Goal: Check status: Check status

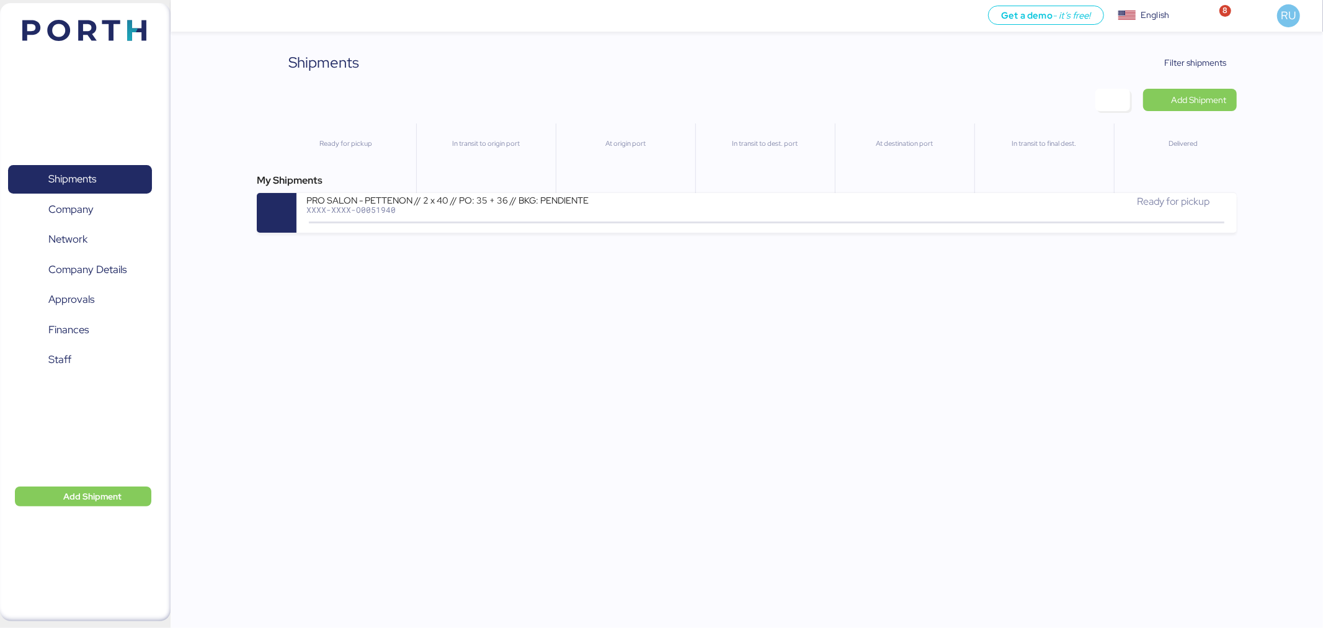
click at [1192, 81] on div "Shipments Clear Filters Filter shipments Add Shipment Ready for pickup In trans…" at bounding box center [746, 141] width 979 height 181
click at [1189, 78] on div "Shipments Clear Filters Filter shipments Add Shipment Ready for pickup In trans…" at bounding box center [746, 141] width 979 height 181
click at [1181, 66] on span "Filter shipments" at bounding box center [1196, 62] width 62 height 15
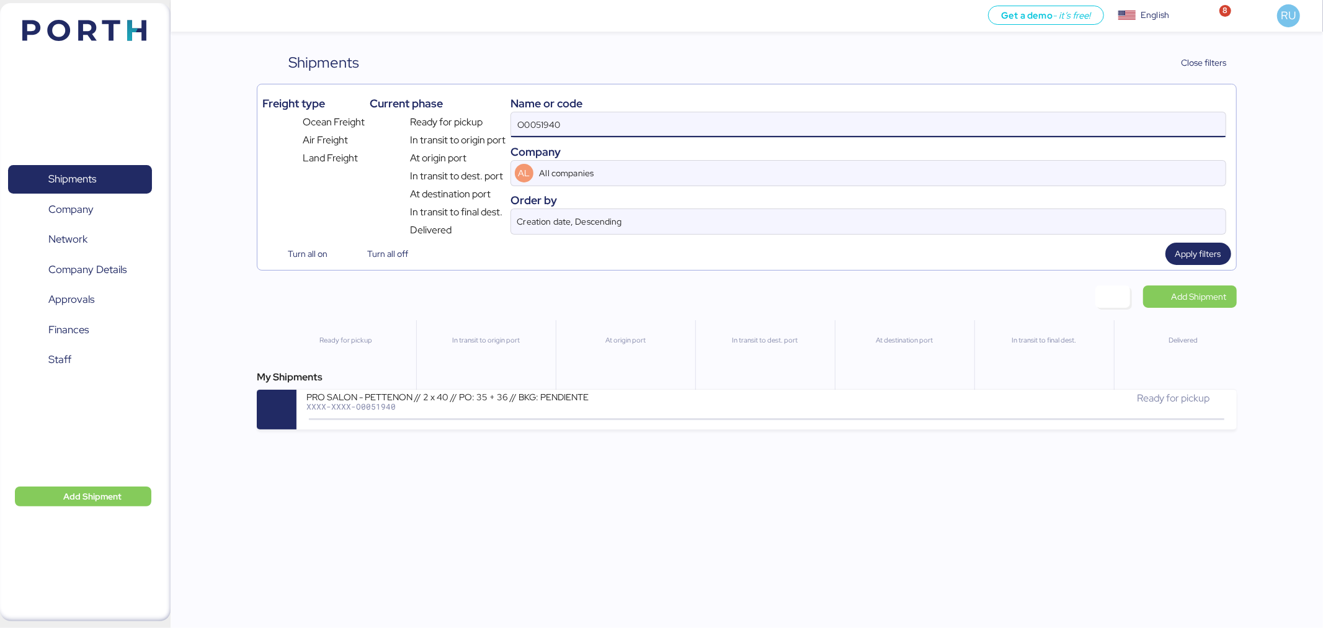
click at [898, 114] on input "O0051940" at bounding box center [868, 124] width 714 height 25
click at [907, 118] on input "O0051940" at bounding box center [868, 124] width 714 height 25
type input "O"
paste input "O0051940"
type input "O0051940"
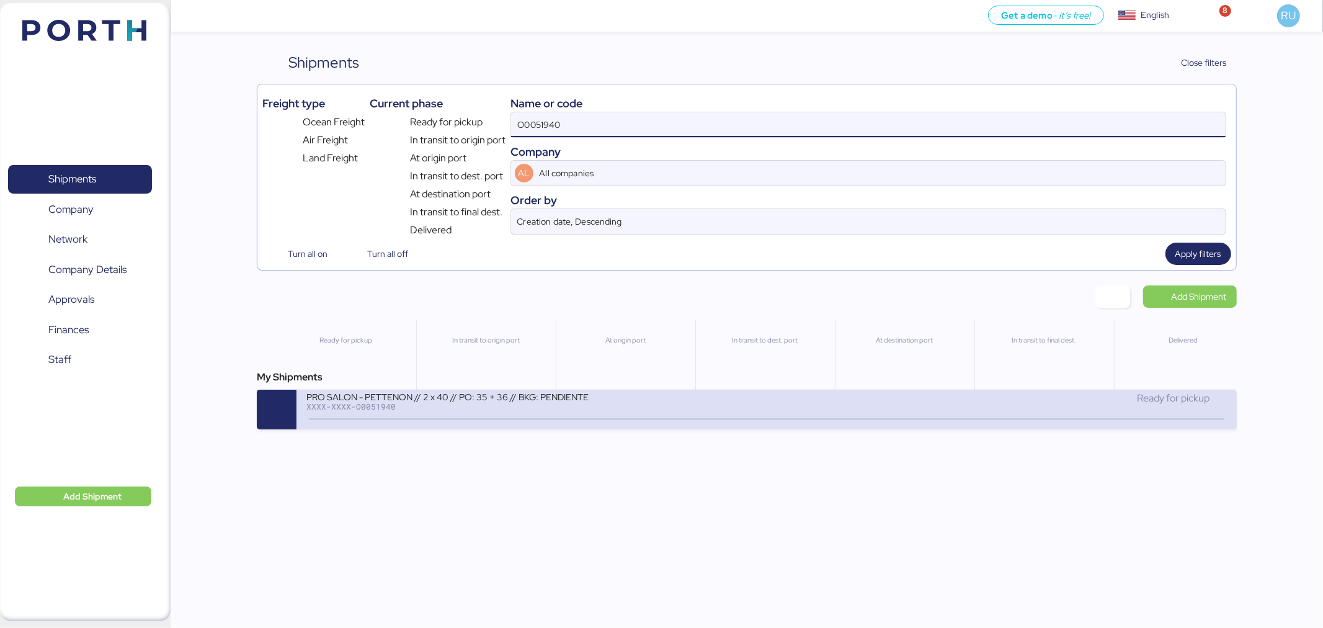
click at [721, 417] on div "PRO SALON - PETTENON // 2 x 40 // PO: 35 + 36 // BKG: PENDIENTE XXXX-XXXX-O0051…" at bounding box center [536, 404] width 460 height 27
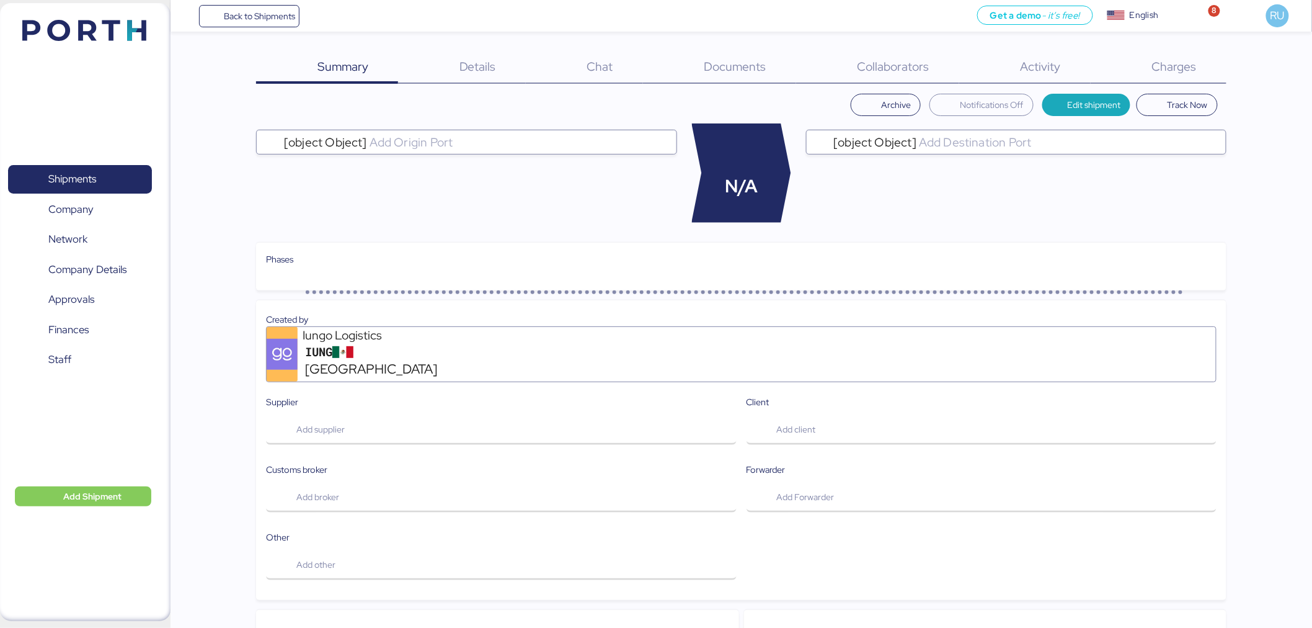
click at [1199, 69] on div "Charges 0" at bounding box center [1159, 67] width 136 height 32
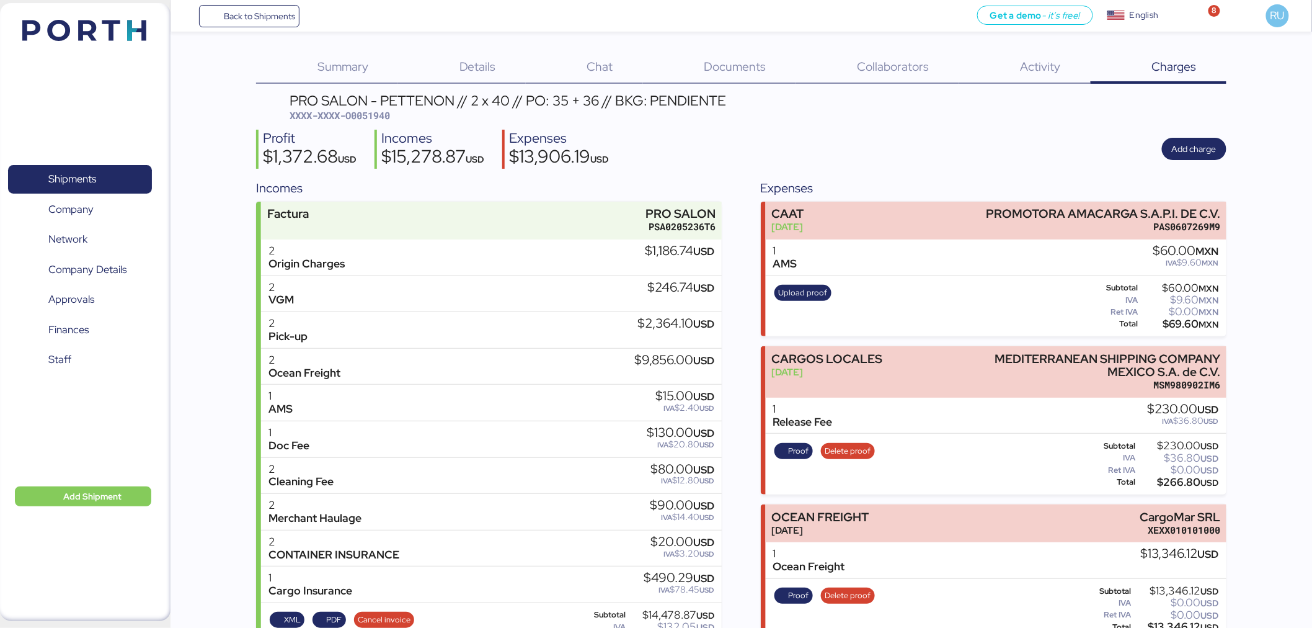
scroll to position [227, 0]
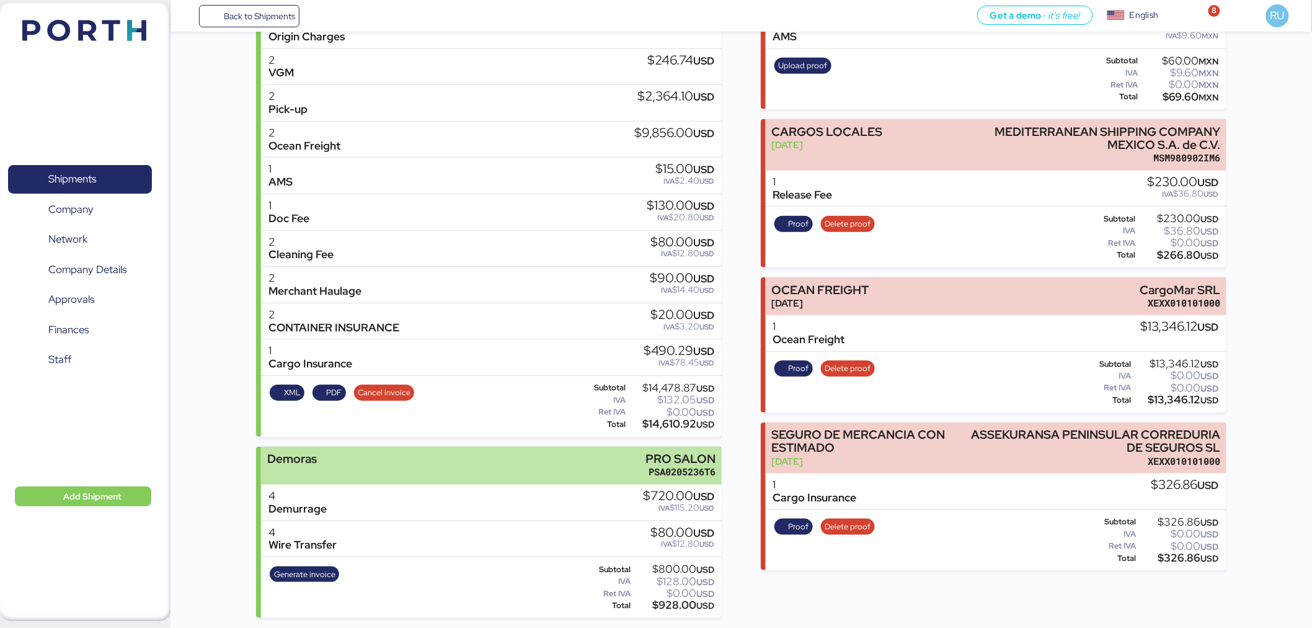
click at [414, 453] on div "Demoras PRO SALON PSA0205236T6" at bounding box center [491, 465] width 461 height 38
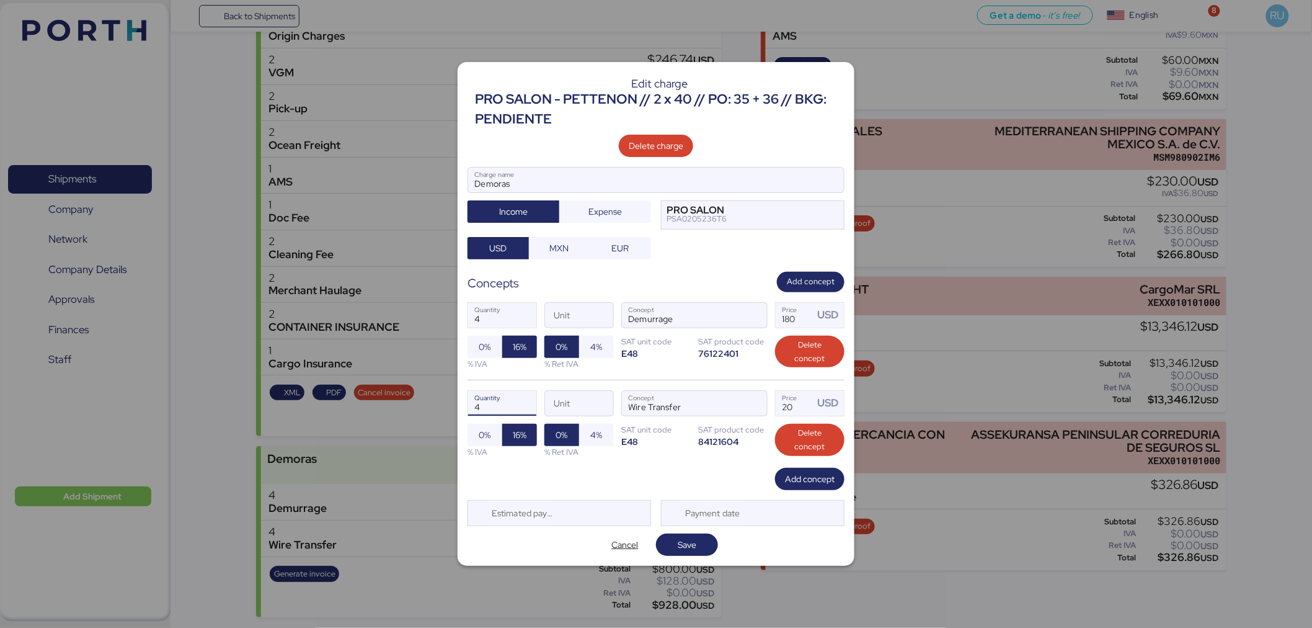
click at [511, 403] on input "4" at bounding box center [502, 403] width 68 height 25
type input "1"
click at [688, 551] on span "Save" at bounding box center [687, 544] width 19 height 15
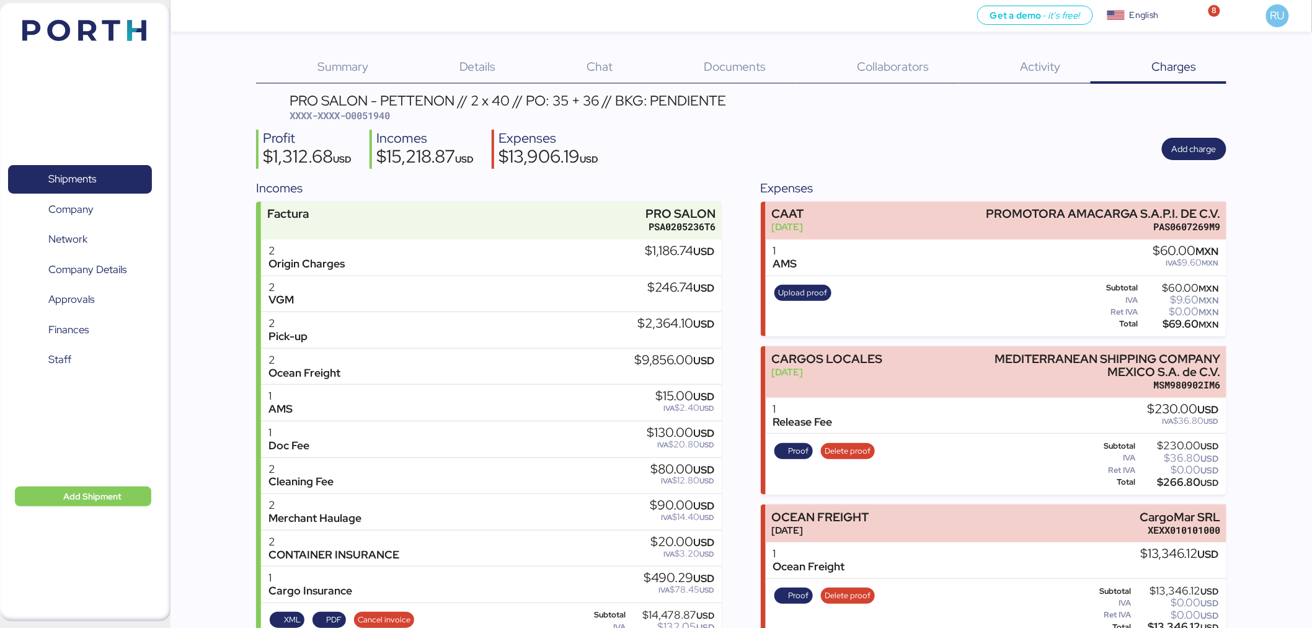
scroll to position [227, 0]
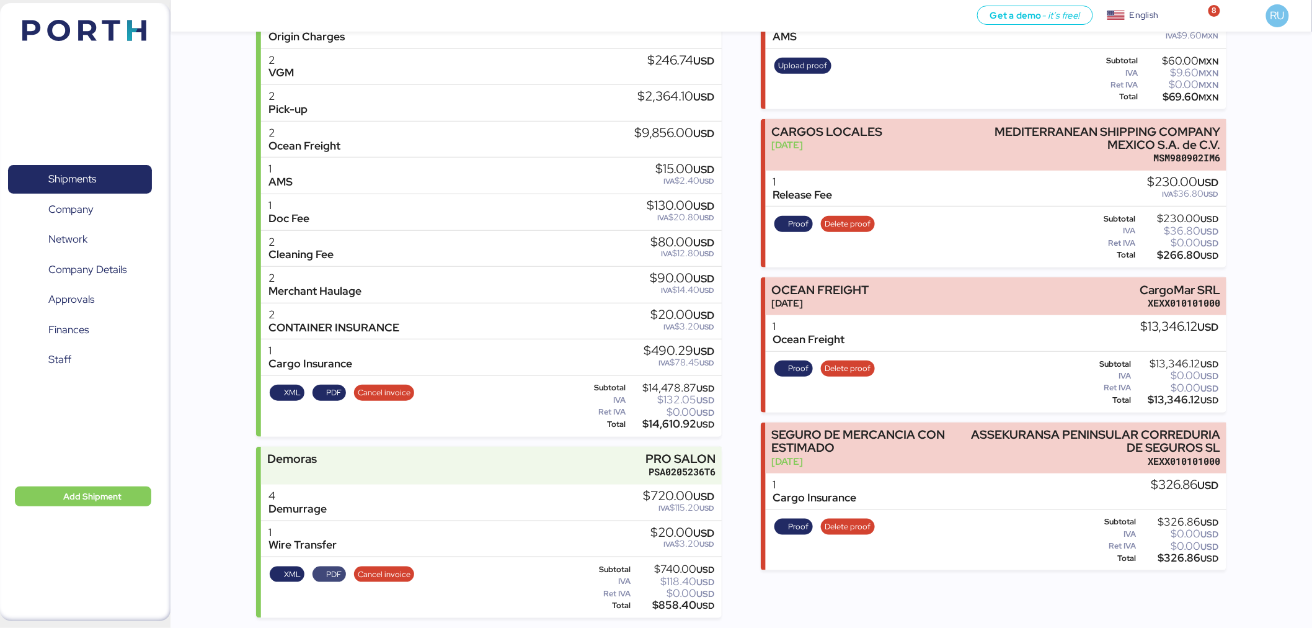
click at [325, 578] on span "PDF" at bounding box center [328, 574] width 25 height 14
click at [290, 574] on span "XML" at bounding box center [292, 574] width 17 height 14
